Goal: Navigation & Orientation: Understand site structure

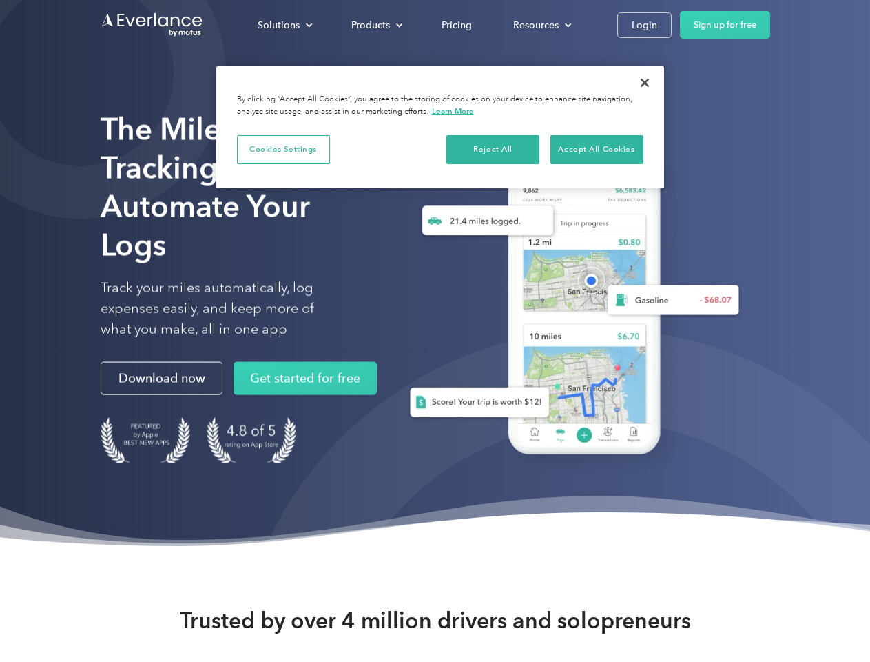
click at [285, 25] on div "Solutions" at bounding box center [279, 25] width 42 height 17
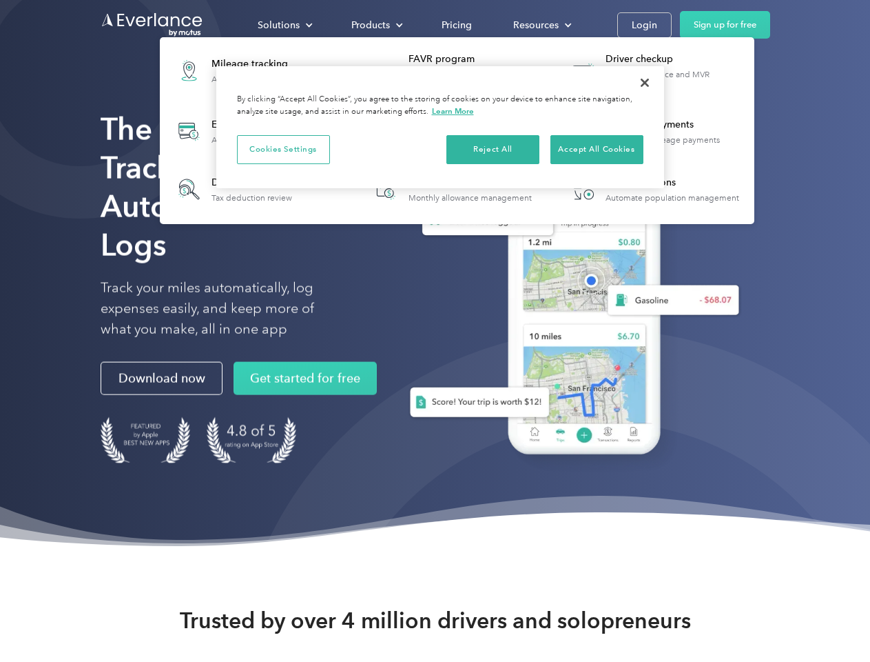
click at [376, 25] on div "Products" at bounding box center [371, 25] width 39 height 17
click at [541, 25] on div "Resources" at bounding box center [535, 25] width 45 height 17
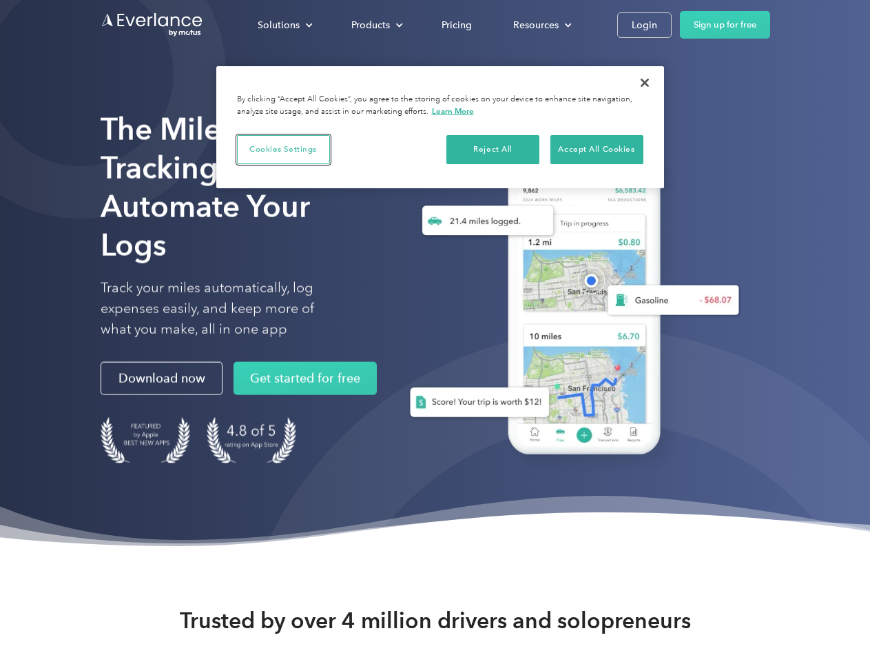
click at [283, 149] on button "Cookies Settings" at bounding box center [283, 149] width 93 height 29
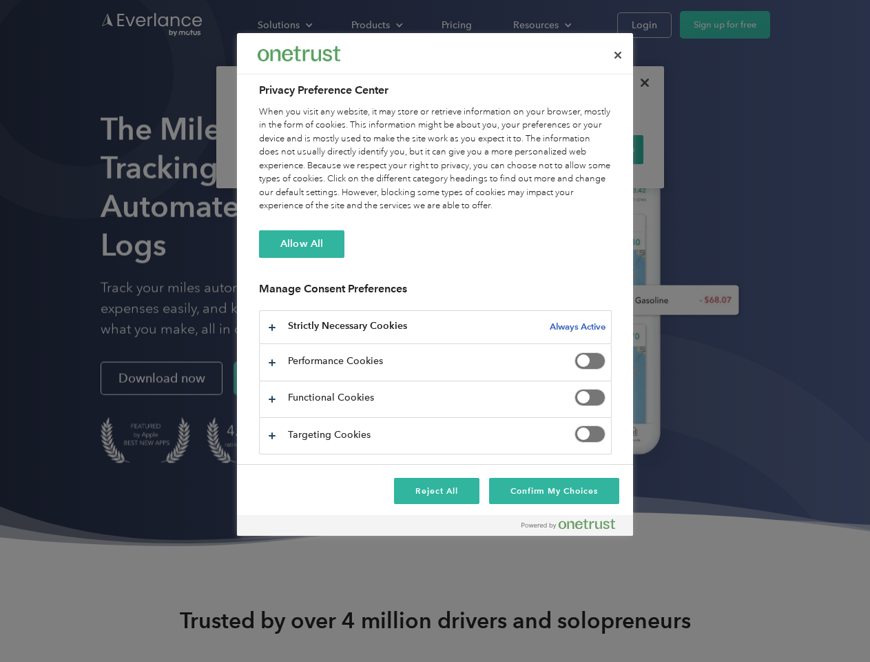
click at [493, 149] on div "When you visit any website, it may store or retrieve information on your browse…" at bounding box center [435, 159] width 353 height 108
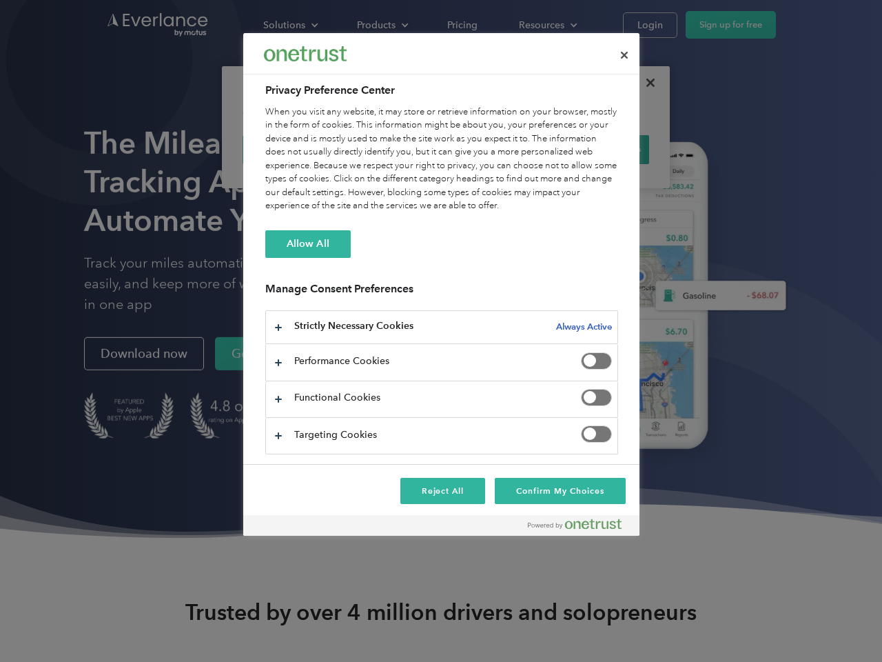
click at [597, 149] on div "When you visit any website, it may store or retrieve information on your browse…" at bounding box center [441, 159] width 353 height 108
click at [645, 83] on div at bounding box center [441, 331] width 882 height 662
